Goal: Task Accomplishment & Management: Manage account settings

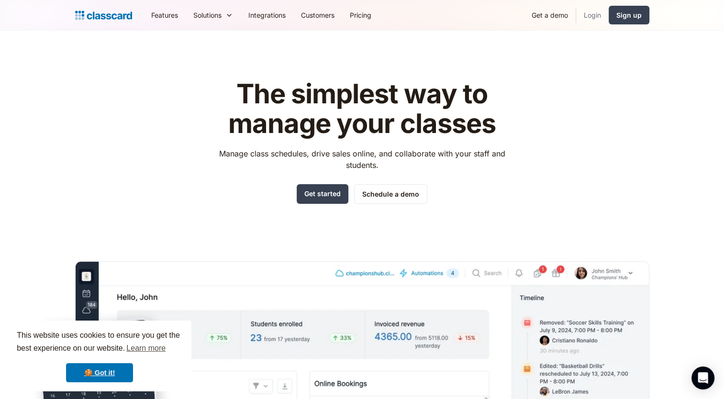
click at [588, 16] on link "Login" at bounding box center [592, 15] width 33 height 22
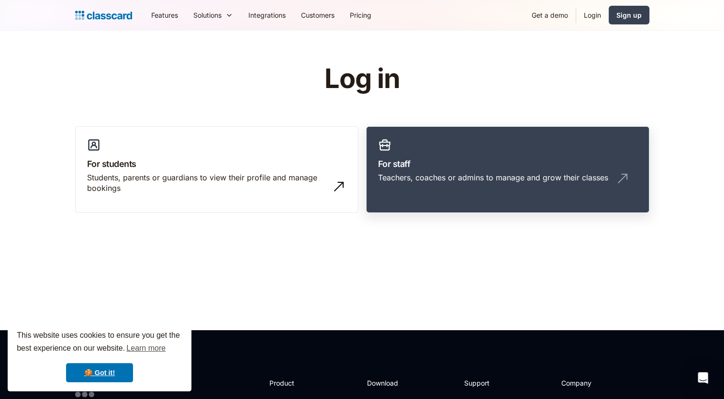
click at [417, 162] on h3 "For staff" at bounding box center [507, 163] width 259 height 13
